Goal: Task Accomplishment & Management: Manage account settings

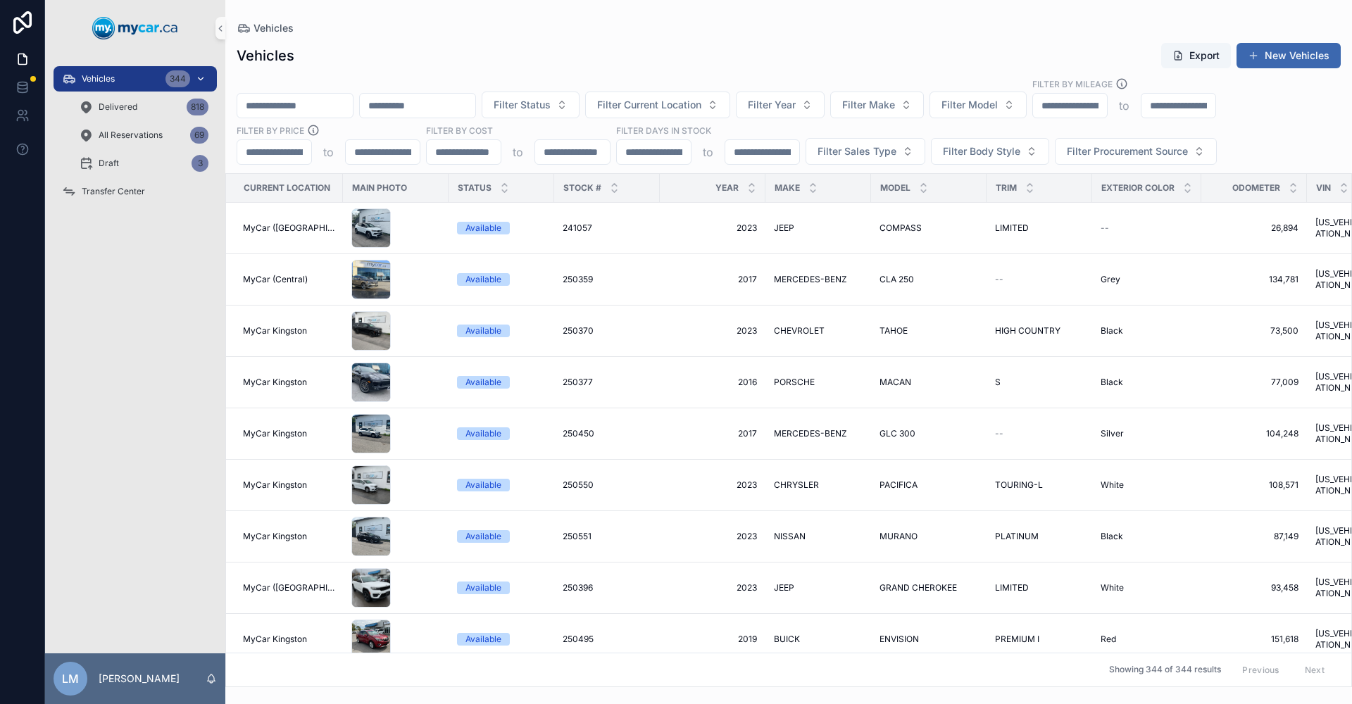
click at [125, 77] on div "Vehicles 344" at bounding box center [135, 79] width 146 height 23
click at [334, 106] on input "scrollable content" at bounding box center [295, 106] width 116 height 20
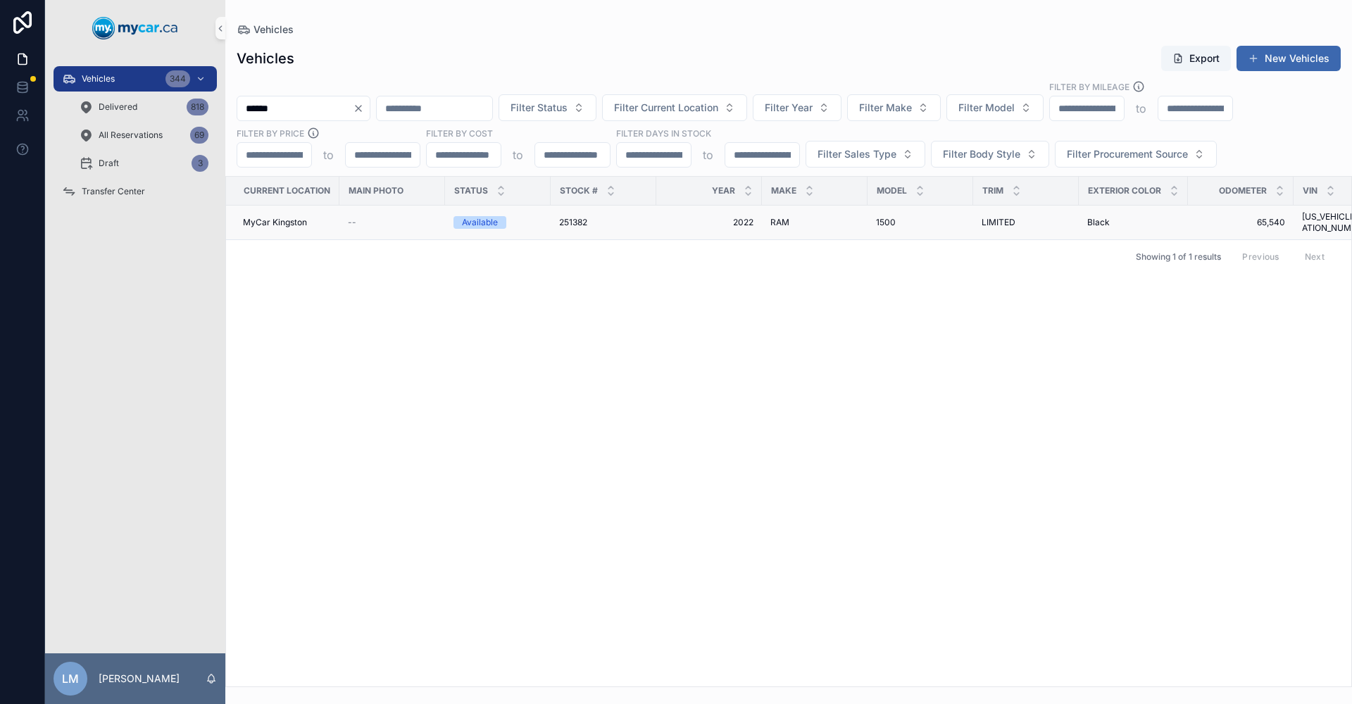
type input "******"
click at [566, 218] on span "251382" at bounding box center [573, 222] width 28 height 11
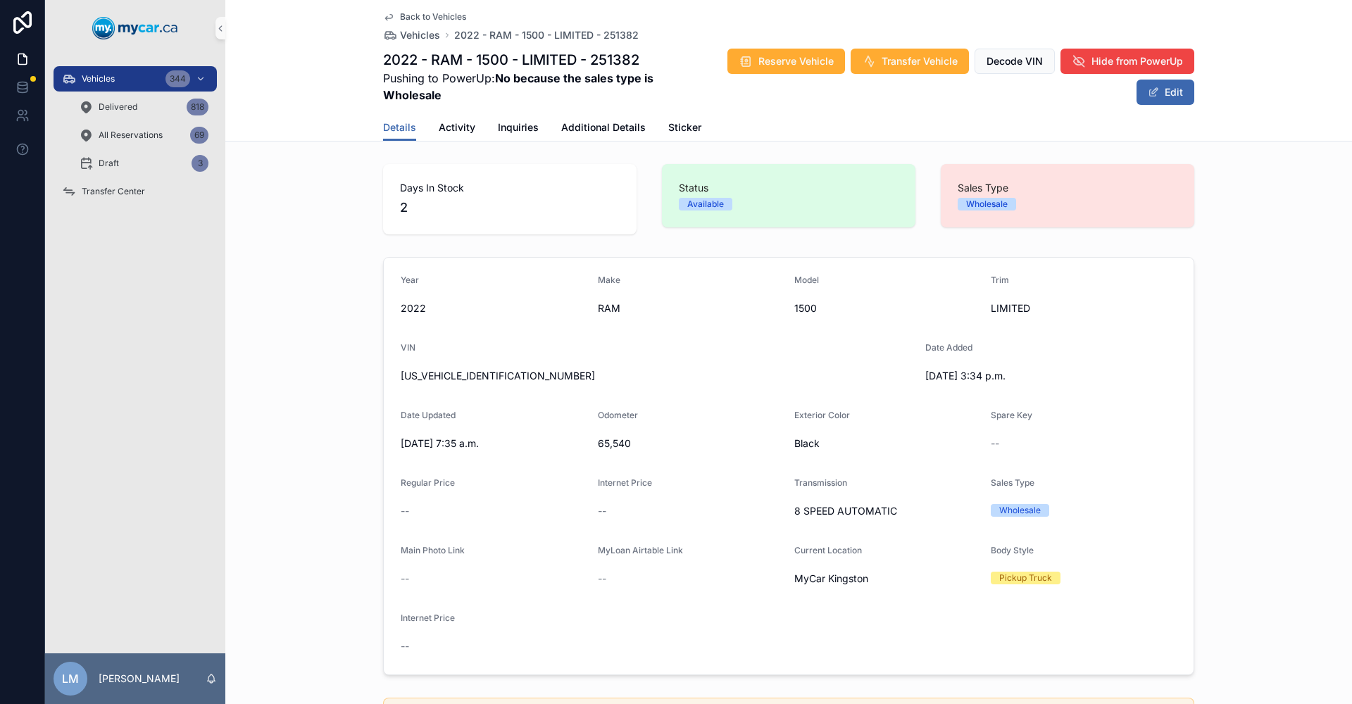
click at [457, 378] on span "[US_VEHICLE_IDENTIFICATION_NUMBER]" at bounding box center [657, 376] width 513 height 14
click at [616, 442] on span "65,540" at bounding box center [691, 444] width 186 height 14
copy span "65,540"
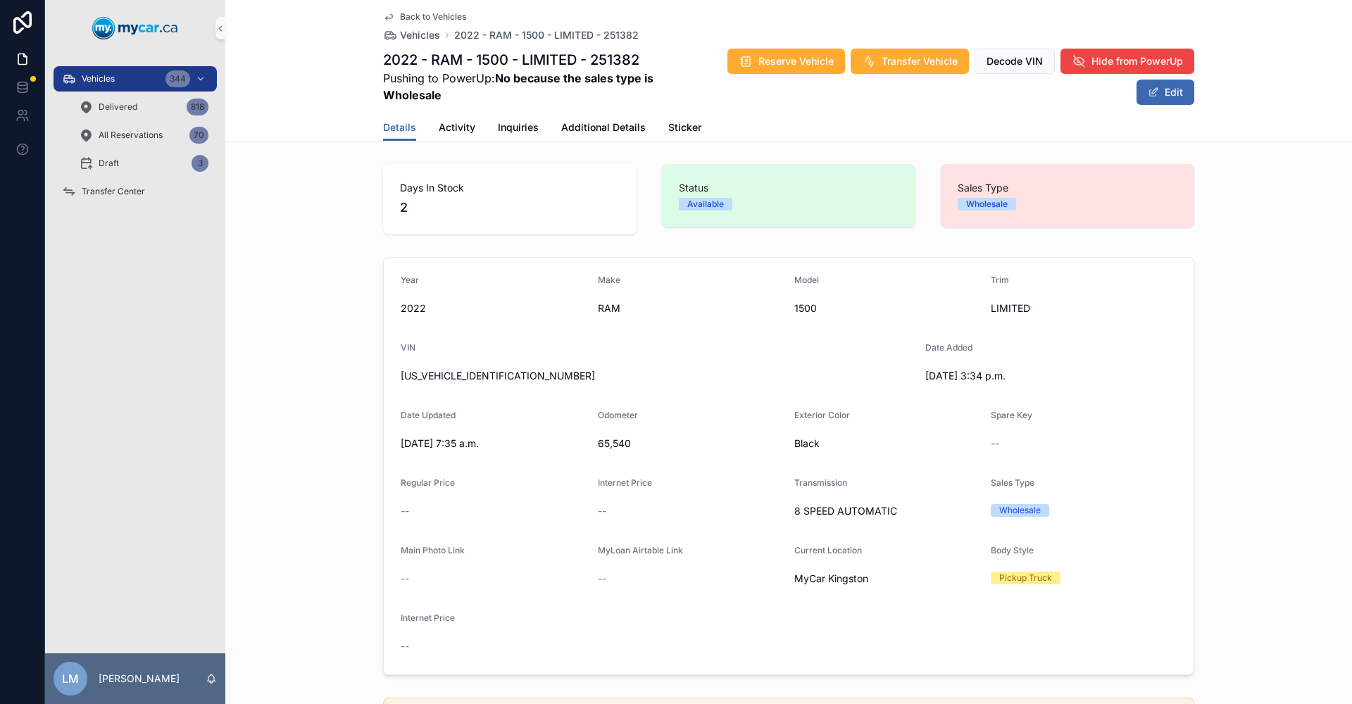
click at [460, 377] on span "[US_VEHICLE_IDENTIFICATION_NUMBER]" at bounding box center [657, 376] width 513 height 14
copy span "[US_VEHICLE_IDENTIFICATION_NUMBER]"
click at [446, 375] on span "[US_VEHICLE_IDENTIFICATION_NUMBER]" at bounding box center [657, 376] width 513 height 14
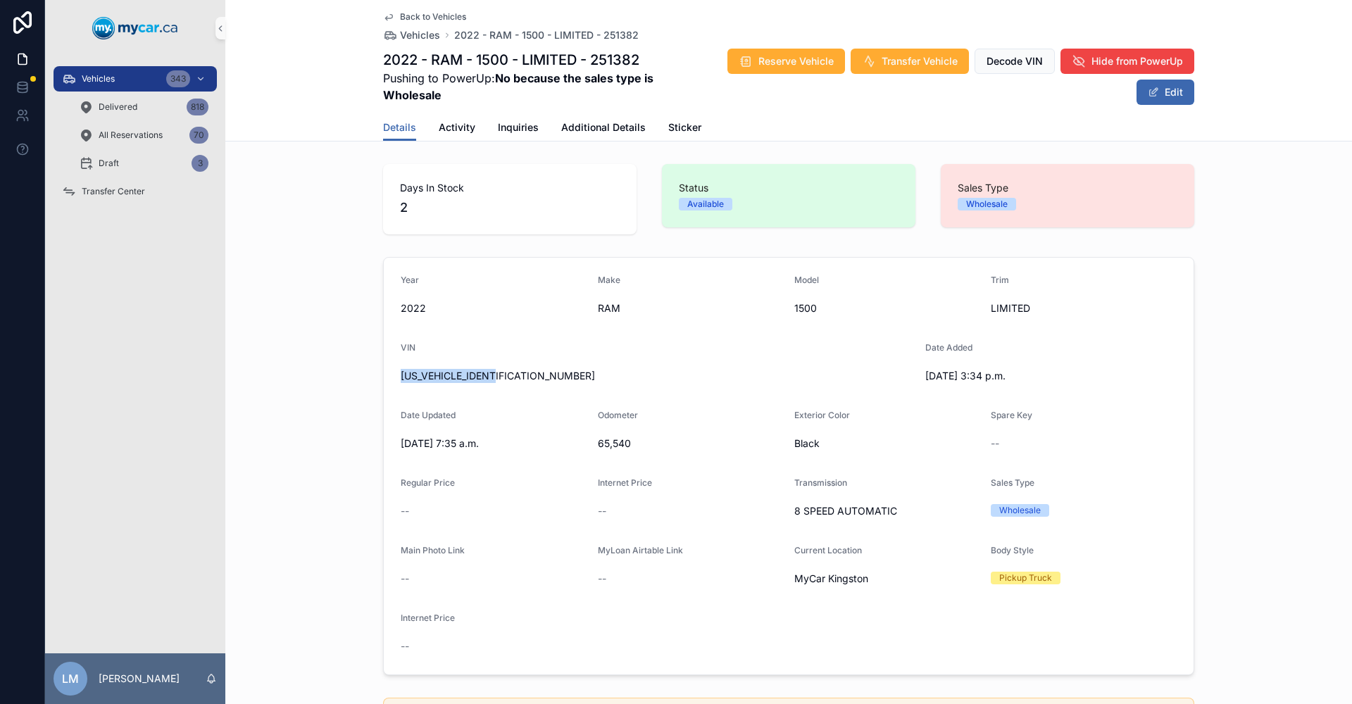
copy span "[US_VEHICLE_IDENTIFICATION_NUMBER]"
click at [144, 197] on div "Transfer Center" at bounding box center [135, 191] width 146 height 23
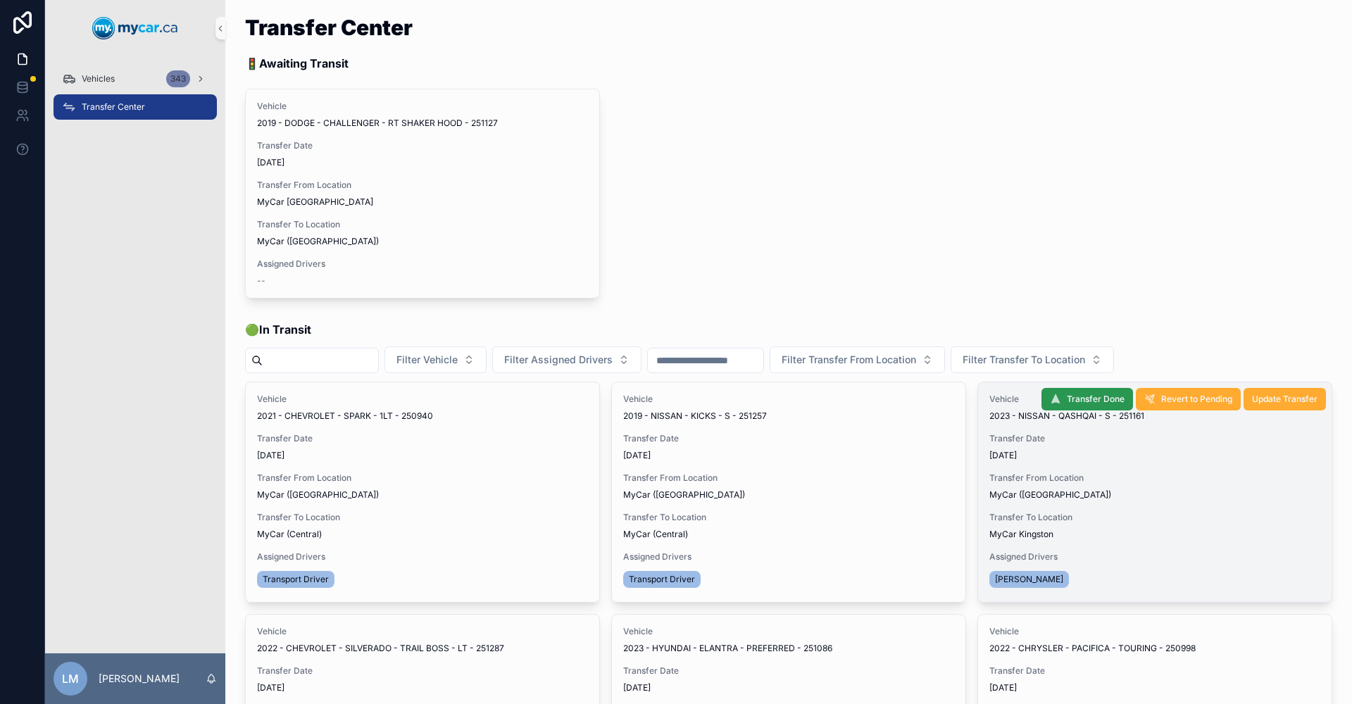
click at [1085, 397] on span "Transfer Done" at bounding box center [1096, 399] width 58 height 11
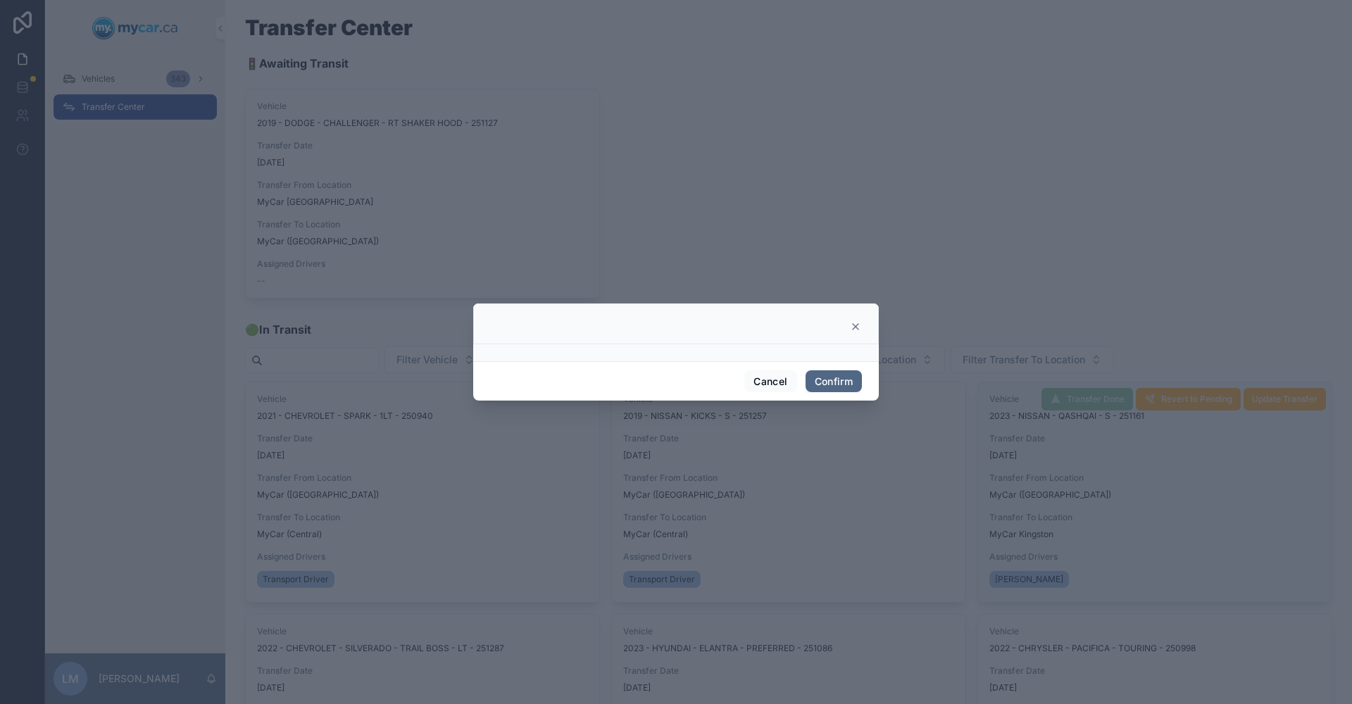
click at [837, 379] on button "Confirm" at bounding box center [834, 381] width 56 height 23
